Goal: Task Accomplishment & Management: Use online tool/utility

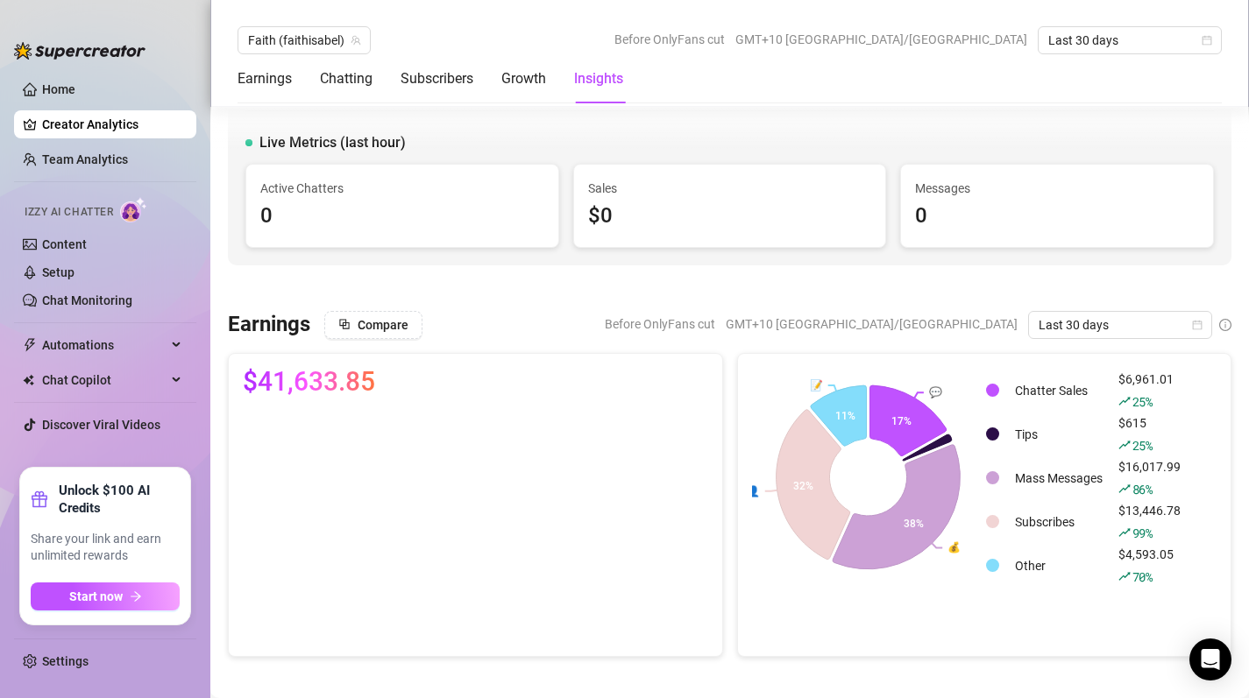
scroll to position [2749, 0]
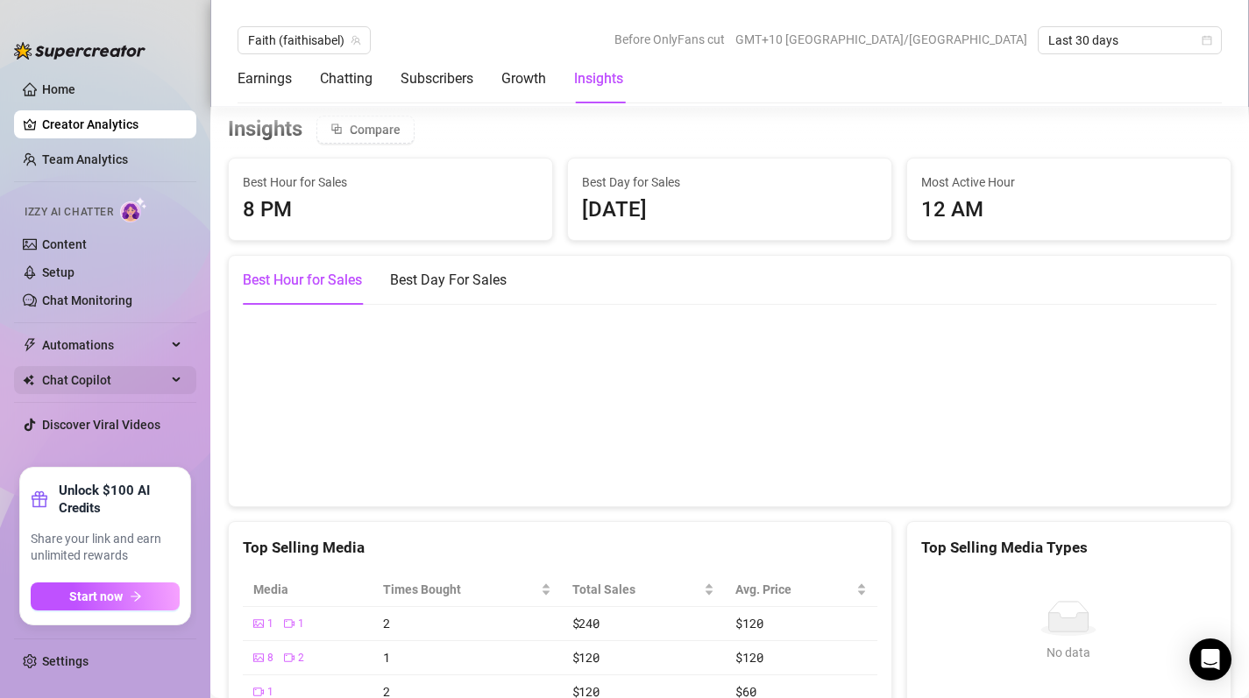
click at [150, 372] on span "Chat Copilot" at bounding box center [104, 380] width 124 height 28
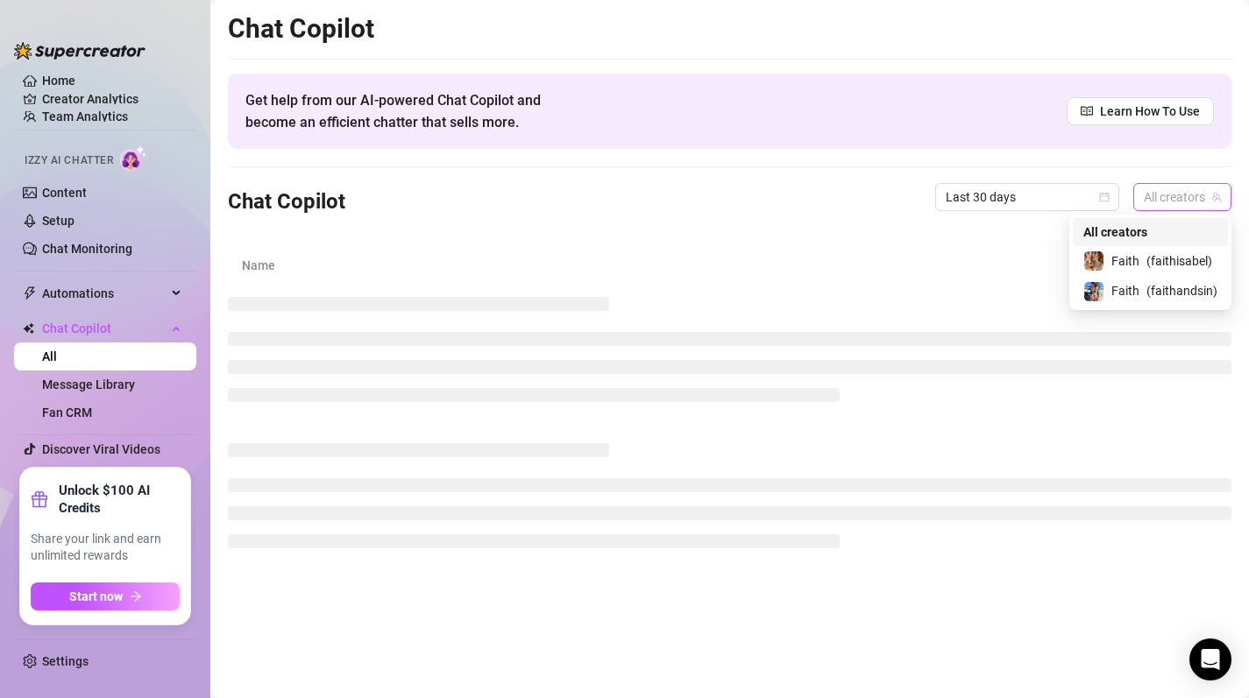
click at [1207, 194] on span "All creators" at bounding box center [1181, 197] width 77 height 26
click at [1157, 257] on span "( faithisabel )" at bounding box center [1179, 260] width 66 height 19
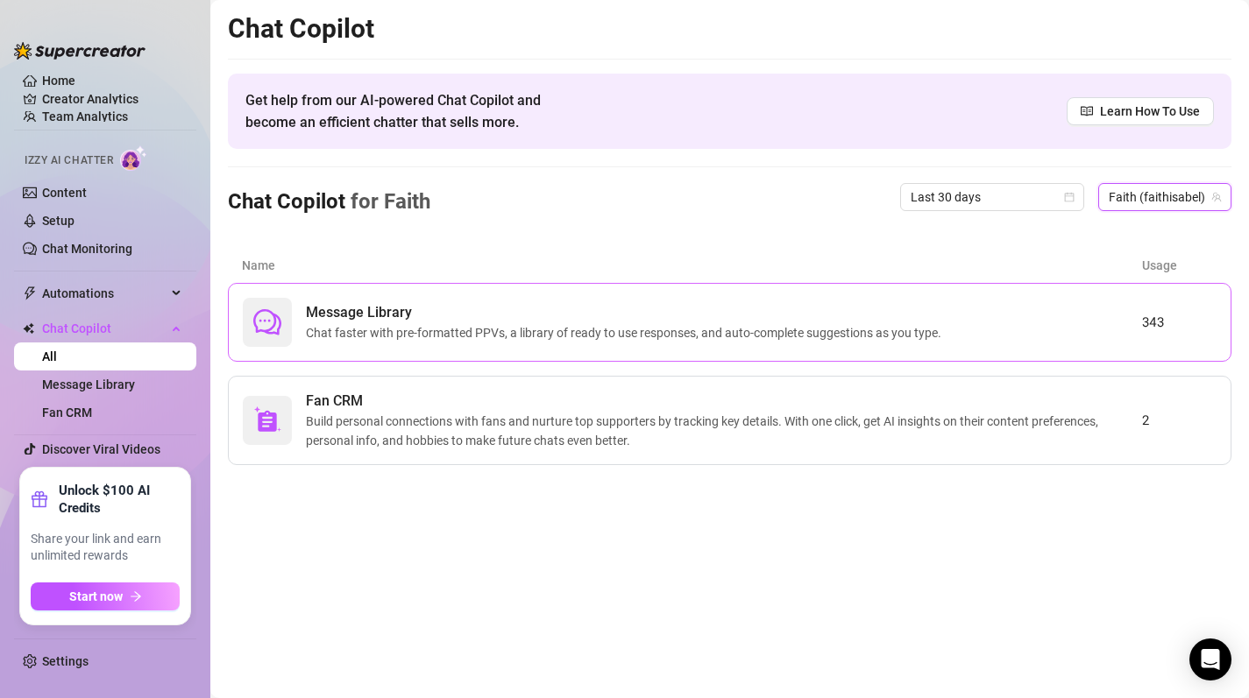
click at [377, 331] on span "Chat faster with pre-formatted PPVs, a library of ready to use responses, and a…" at bounding box center [627, 332] width 642 height 19
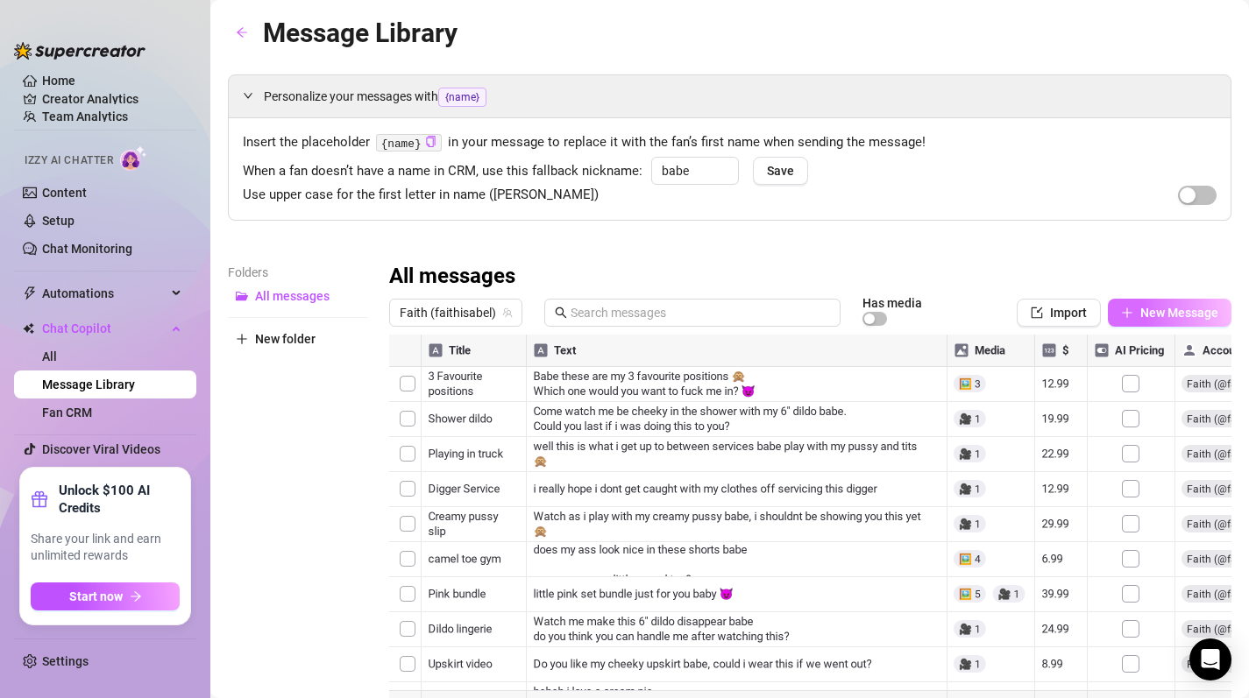
click at [1174, 315] on span "New Message" at bounding box center [1179, 313] width 78 height 14
click at [1188, 315] on span "New Message" at bounding box center [1179, 313] width 78 height 14
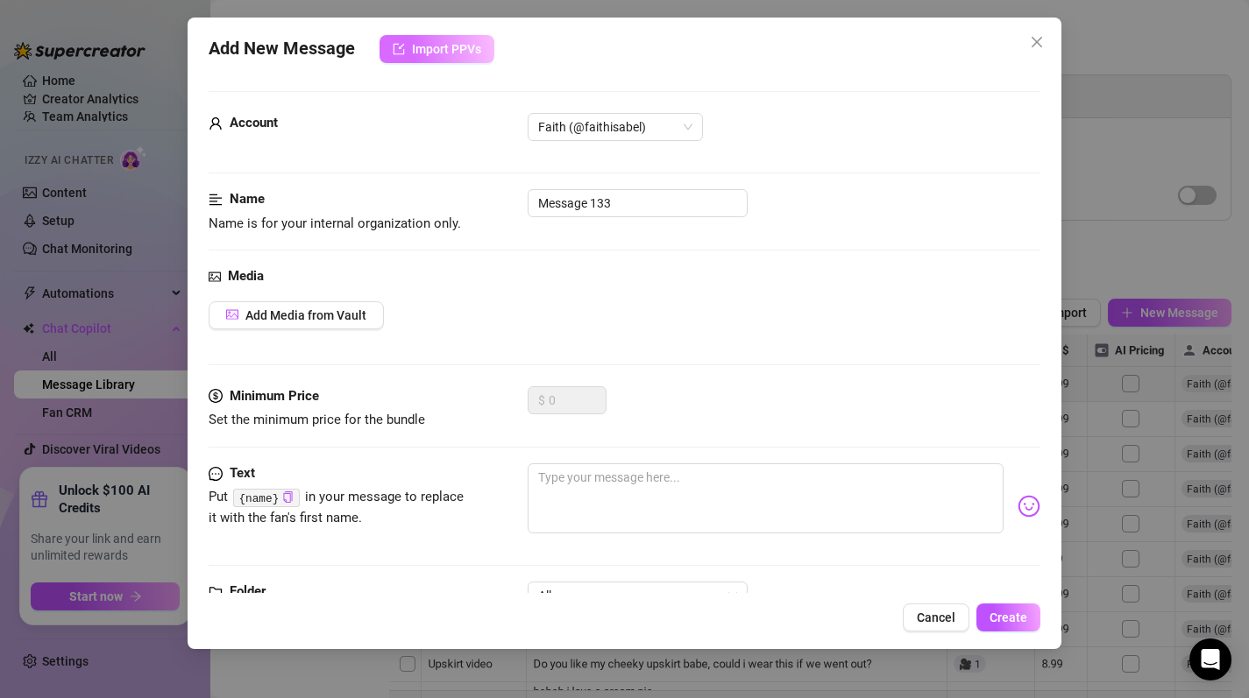
click at [466, 52] on span "Import PPVs" at bounding box center [446, 49] width 69 height 14
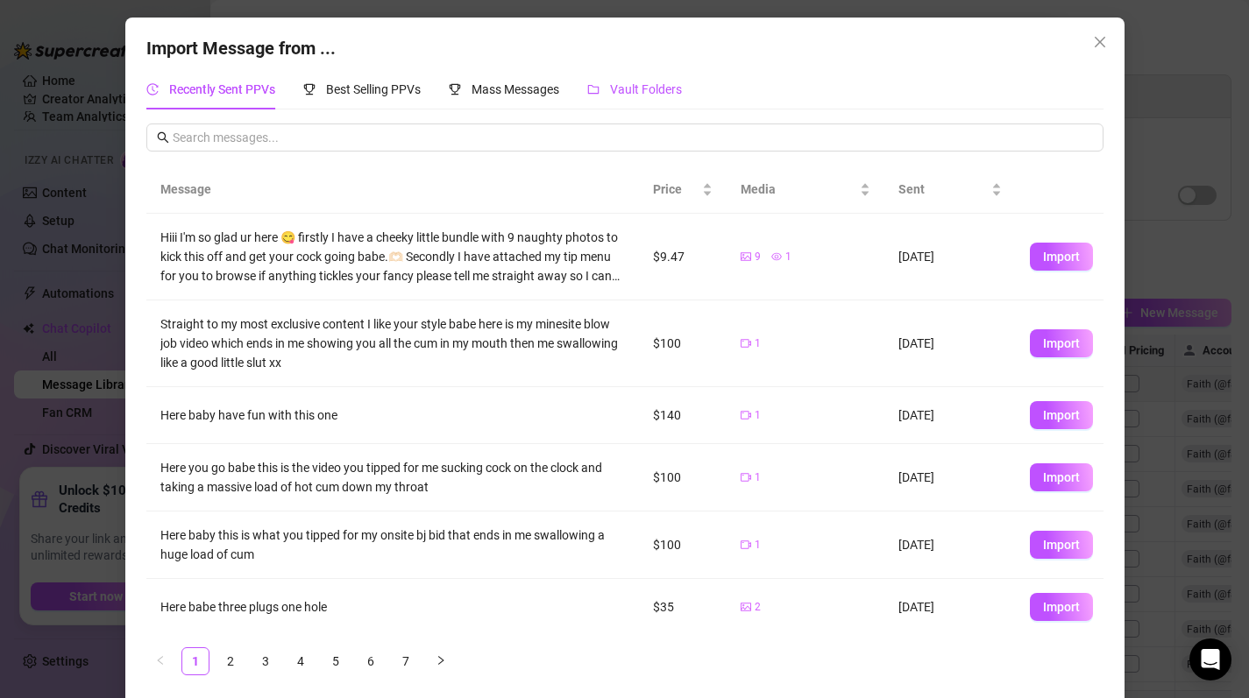
click at [648, 89] on span "Vault Folders" at bounding box center [646, 89] width 72 height 14
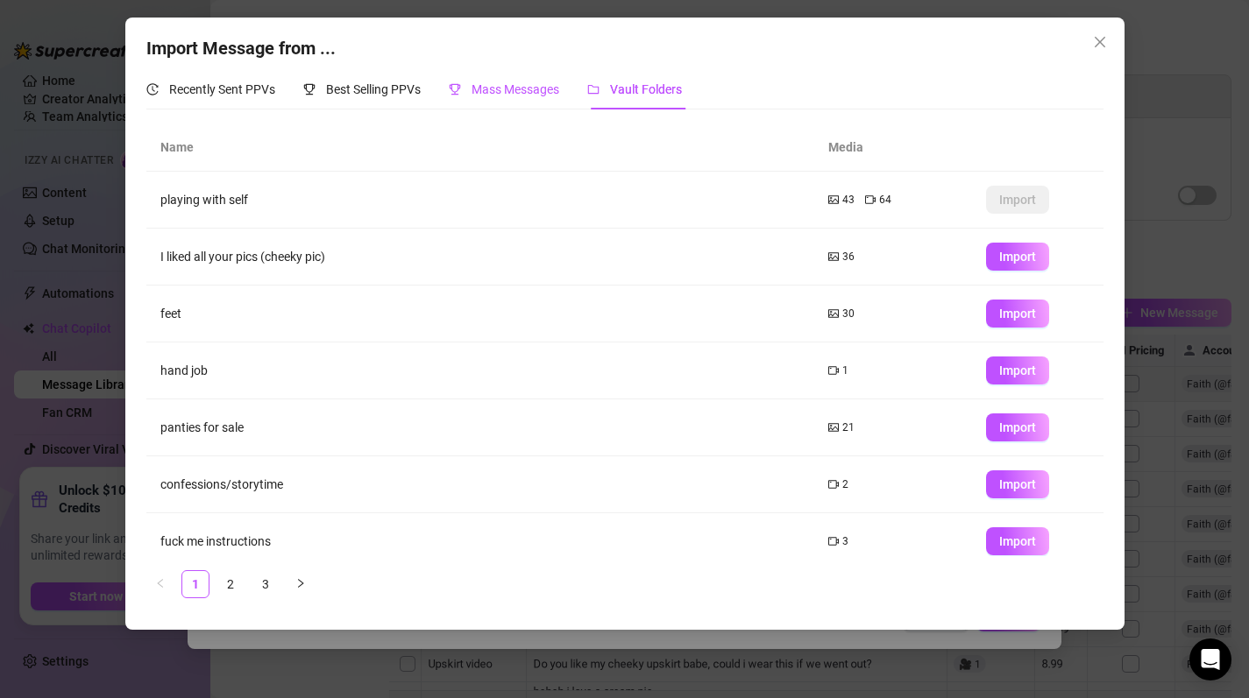
click at [519, 85] on span "Mass Messages" at bounding box center [515, 89] width 88 height 14
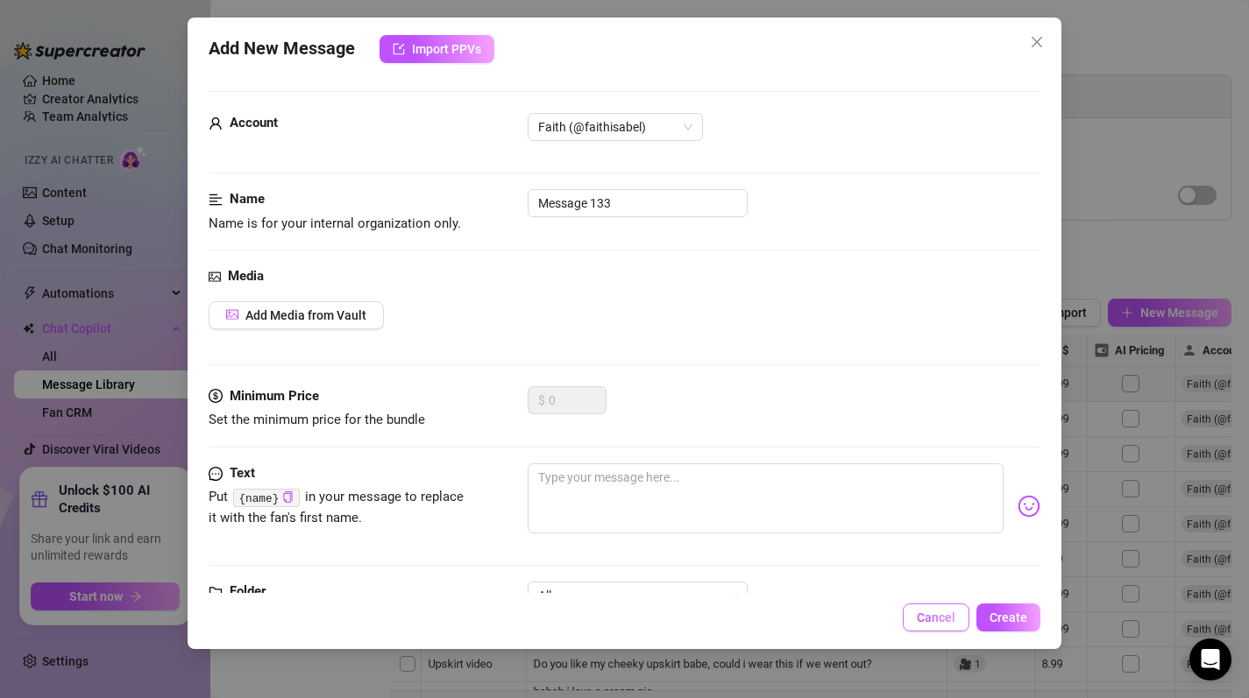
click at [939, 619] on span "Cancel" at bounding box center [936, 618] width 39 height 14
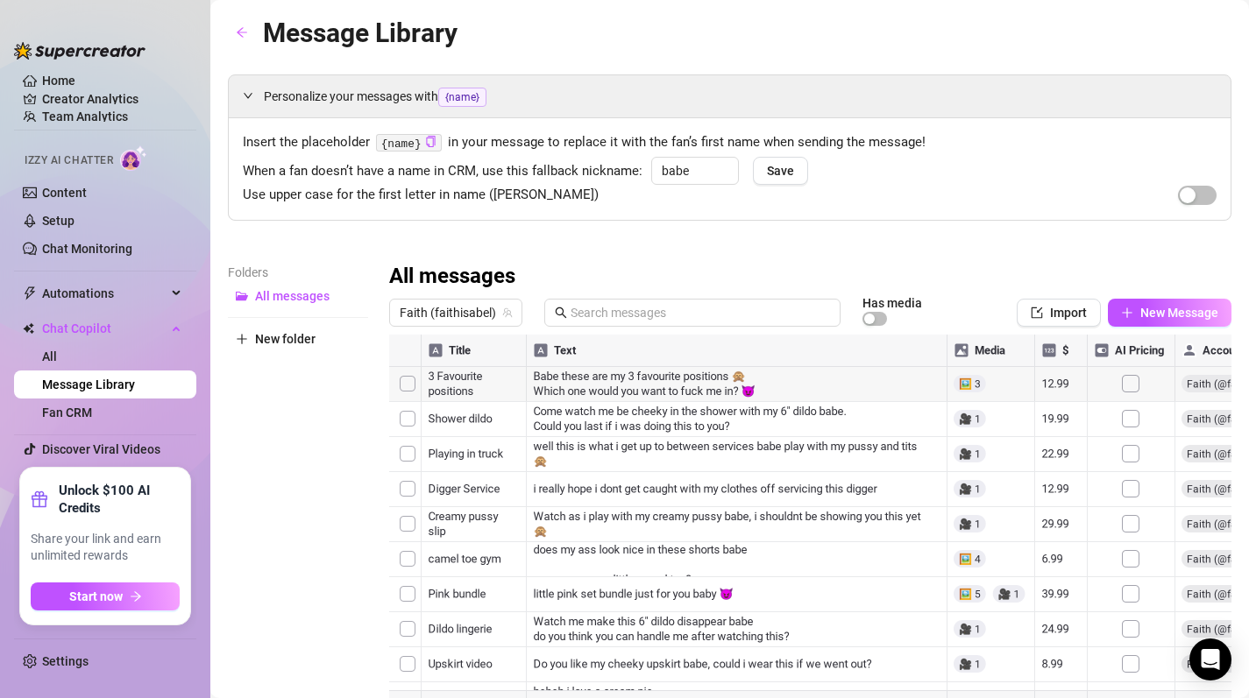
click at [1126, 386] on div at bounding box center [810, 530] width 842 height 391
click at [1127, 386] on div at bounding box center [810, 530] width 842 height 391
click at [971, 383] on div at bounding box center [810, 530] width 842 height 391
click at [403, 527] on div at bounding box center [810, 530] width 842 height 391
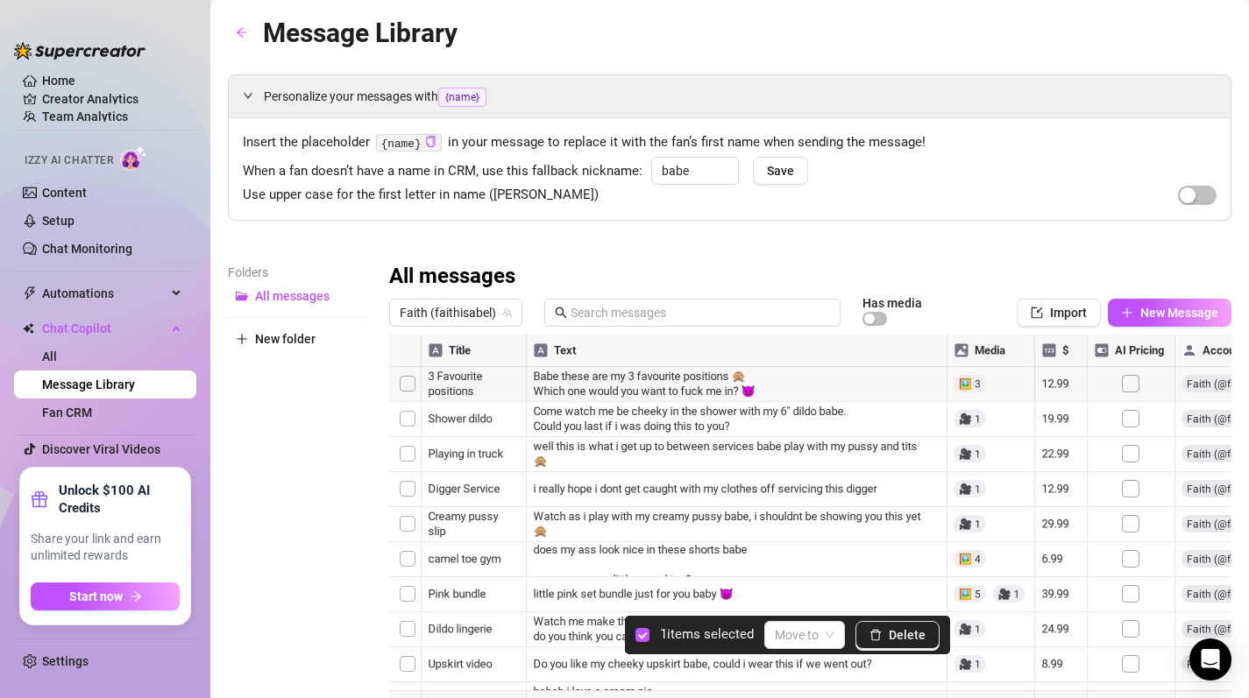
scroll to position [0, 2]
click at [407, 421] on div at bounding box center [810, 530] width 842 height 391
click at [410, 388] on div at bounding box center [810, 530] width 842 height 391
click at [411, 471] on div at bounding box center [810, 530] width 842 height 391
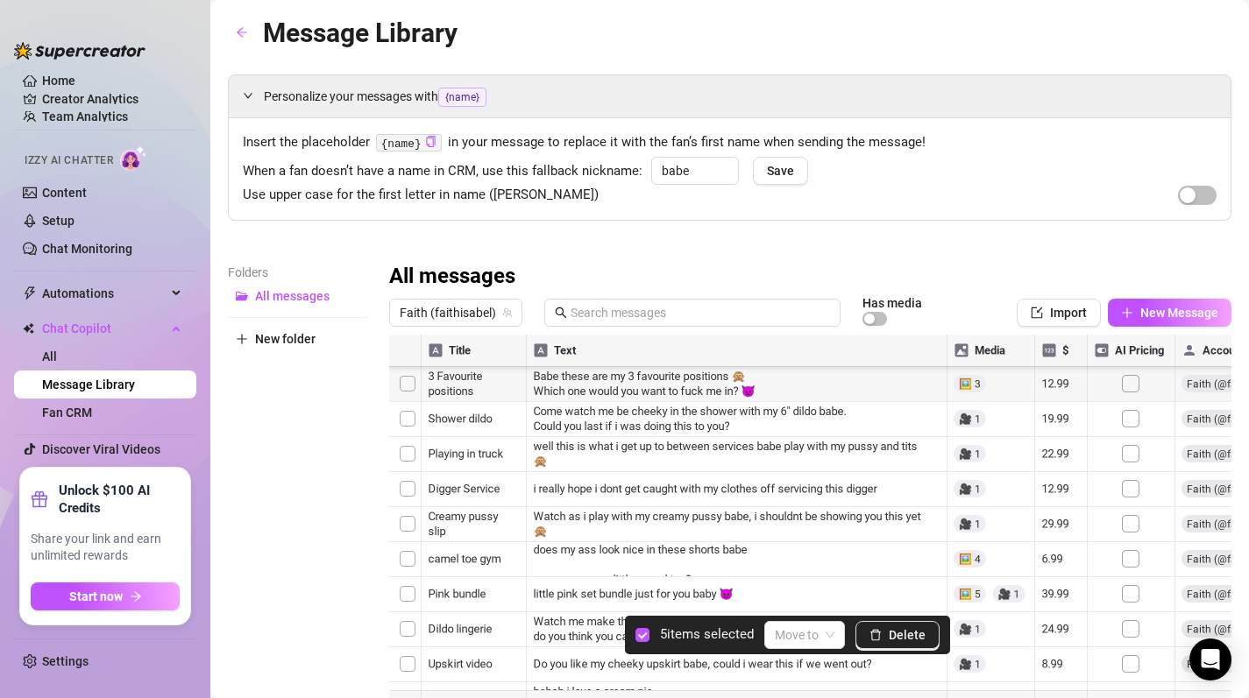
click at [410, 549] on div at bounding box center [810, 530] width 842 height 391
click at [407, 487] on div at bounding box center [810, 530] width 842 height 391
click at [407, 515] on div at bounding box center [810, 530] width 842 height 391
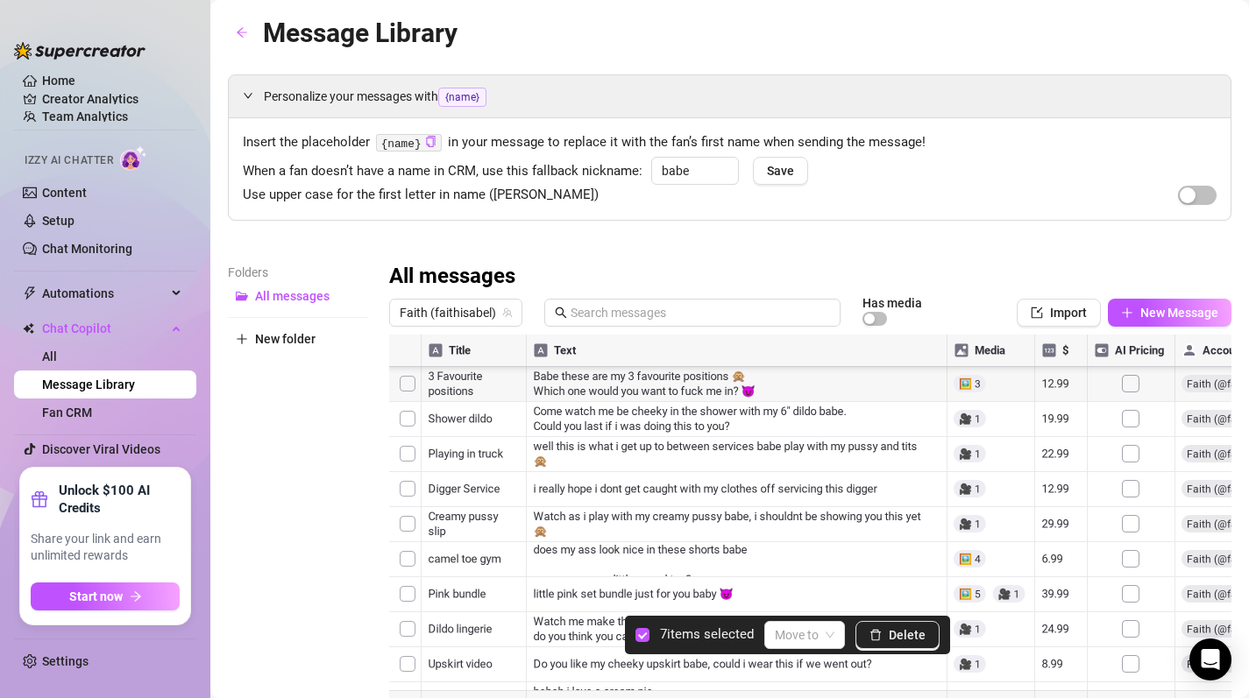
click at [409, 508] on div at bounding box center [810, 530] width 842 height 391
click at [407, 513] on div at bounding box center [810, 530] width 842 height 391
click at [408, 491] on div at bounding box center [810, 530] width 842 height 391
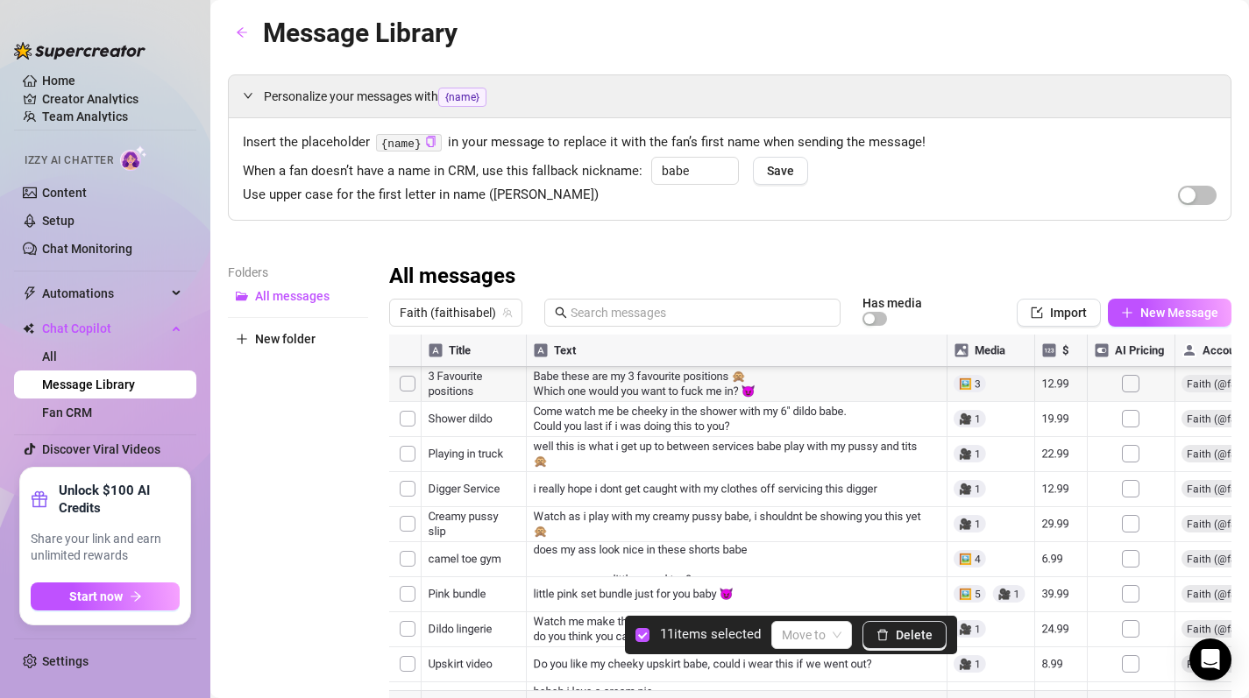
click at [406, 526] on div at bounding box center [810, 530] width 842 height 391
click at [405, 497] on div at bounding box center [810, 530] width 842 height 391
click at [405, 533] on div at bounding box center [810, 530] width 842 height 391
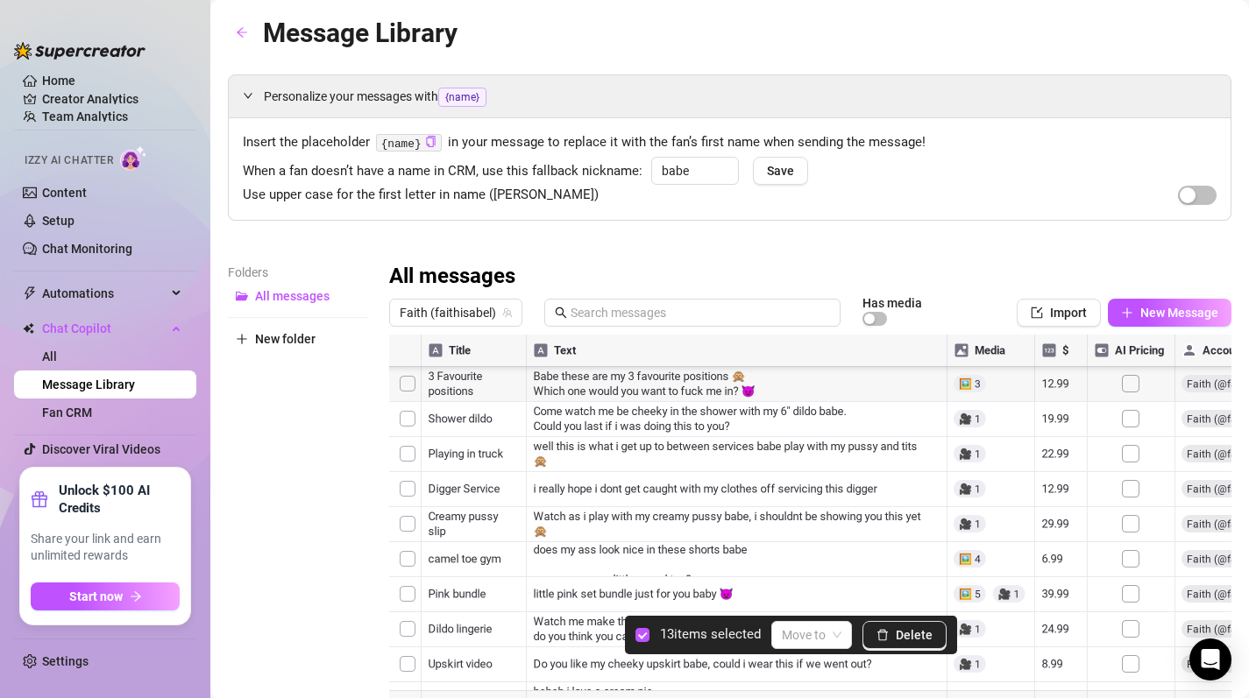
click at [409, 499] on div at bounding box center [810, 530] width 842 height 391
click at [403, 529] on div at bounding box center [810, 530] width 842 height 391
click at [406, 508] on div at bounding box center [810, 530] width 842 height 391
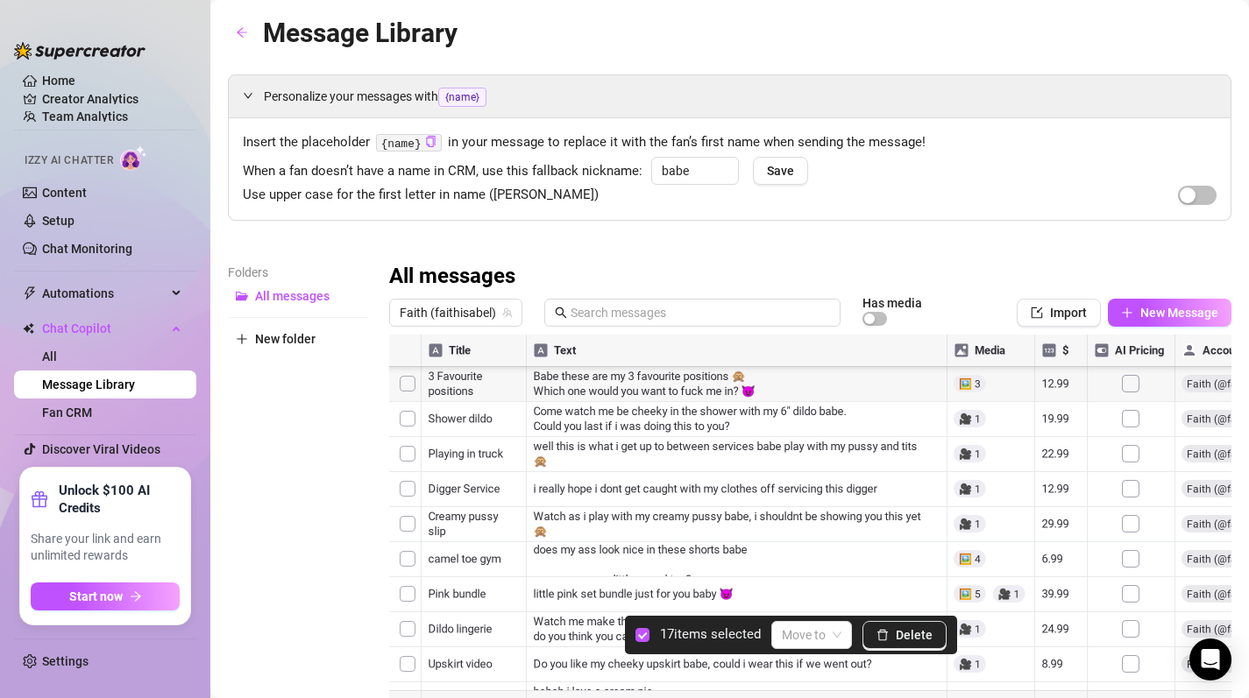
click at [409, 515] on div at bounding box center [810, 530] width 842 height 391
click at [403, 517] on div at bounding box center [810, 530] width 842 height 391
click at [930, 631] on span "Delete" at bounding box center [913, 635] width 37 height 14
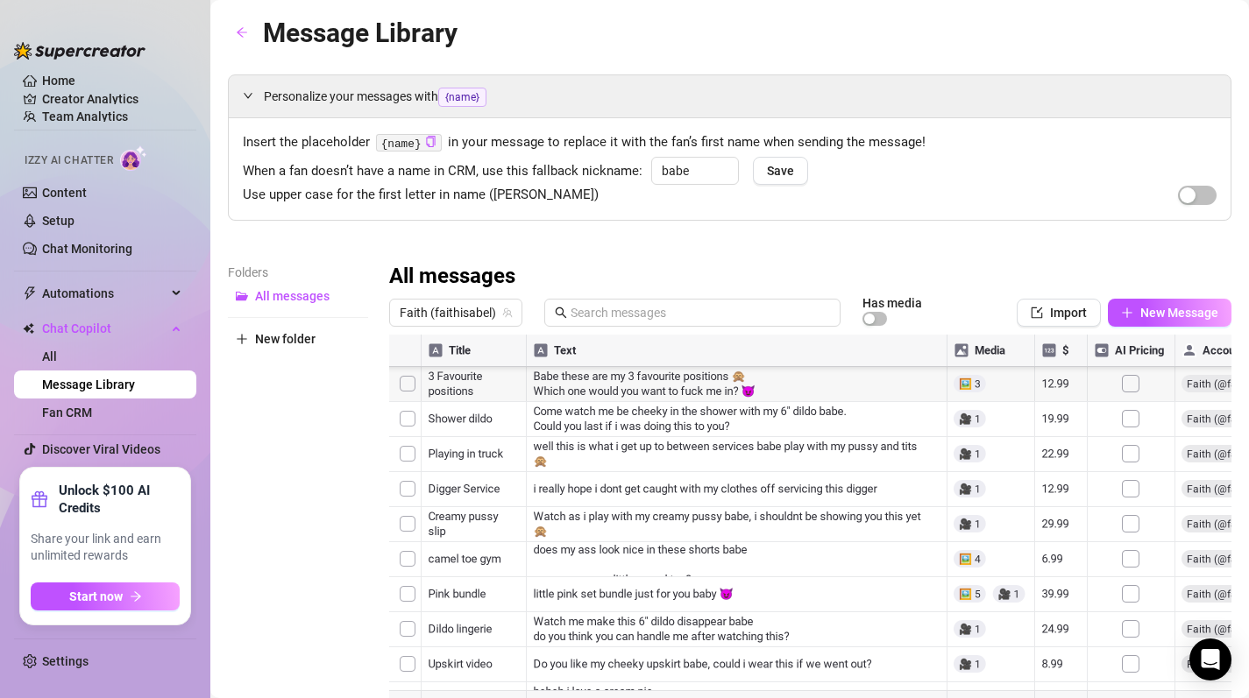
scroll to position [0, 0]
